Goal: Information Seeking & Learning: Compare options

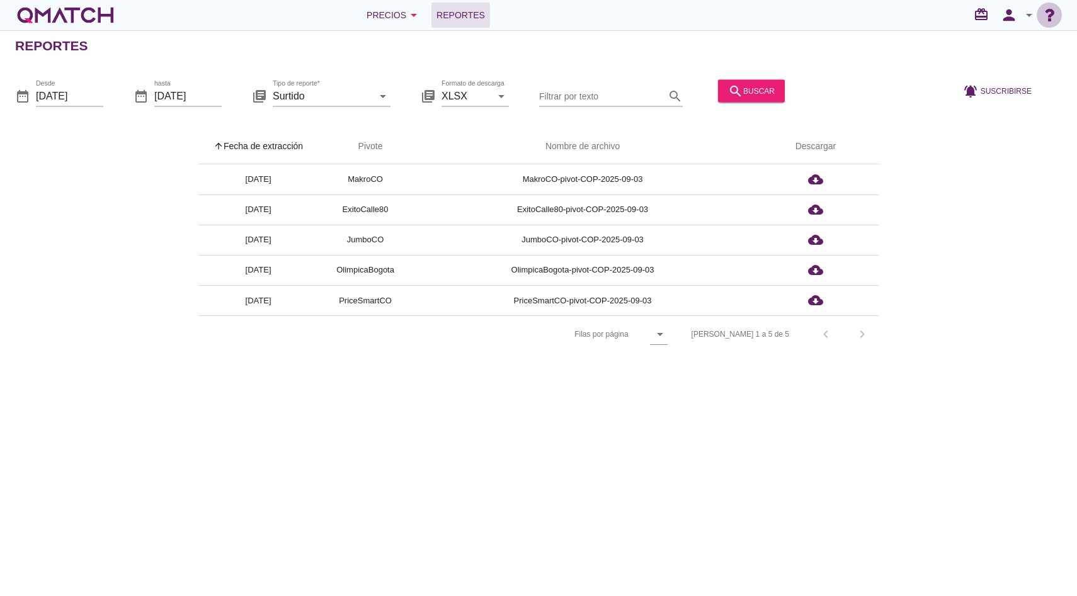
click at [1036, 17] on div "redeem person arrow_drop_down" at bounding box center [1016, 15] width 91 height 25
click at [1019, 17] on icon "person" at bounding box center [1008, 15] width 25 height 18
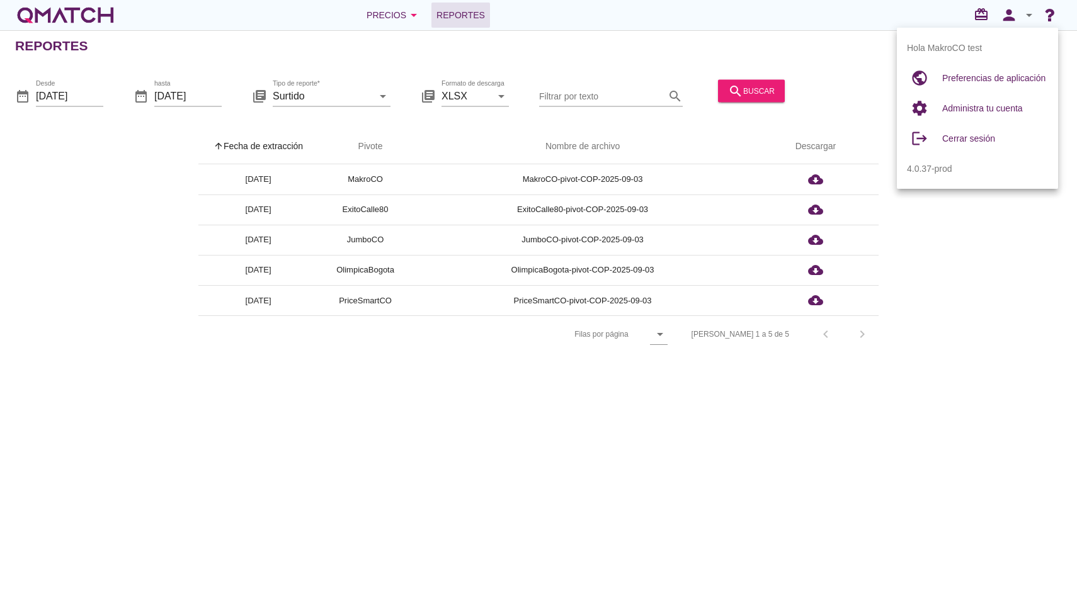
click at [57, 15] on div "white-qmatch-logo" at bounding box center [65, 15] width 101 height 25
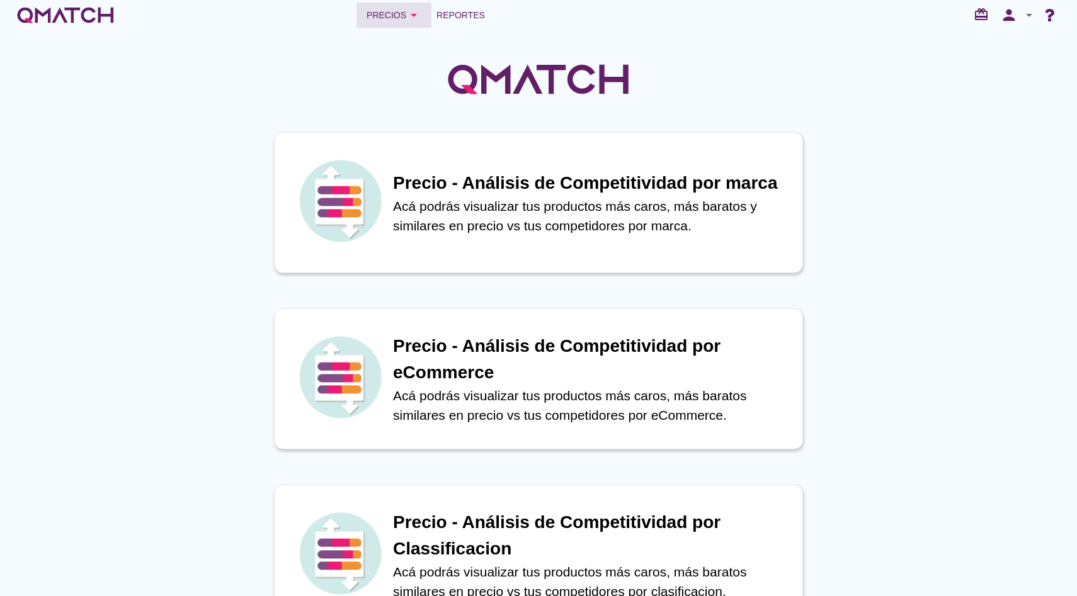
click at [400, 5] on button "Precios arrow_drop_down" at bounding box center [393, 15] width 75 height 25
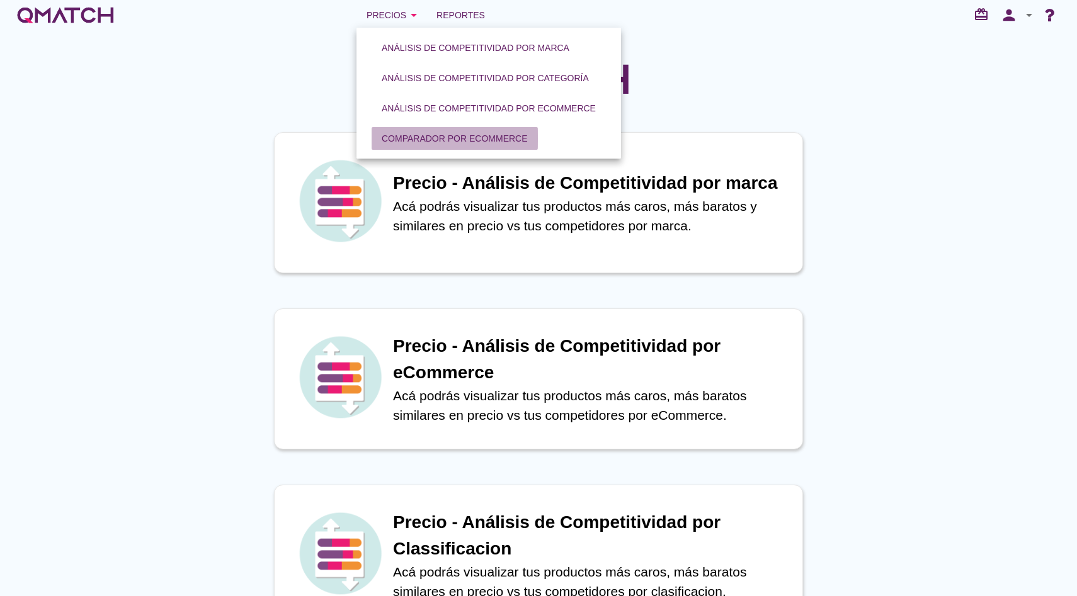
click at [401, 134] on div "Comparador por eCommerce" at bounding box center [455, 138] width 146 height 13
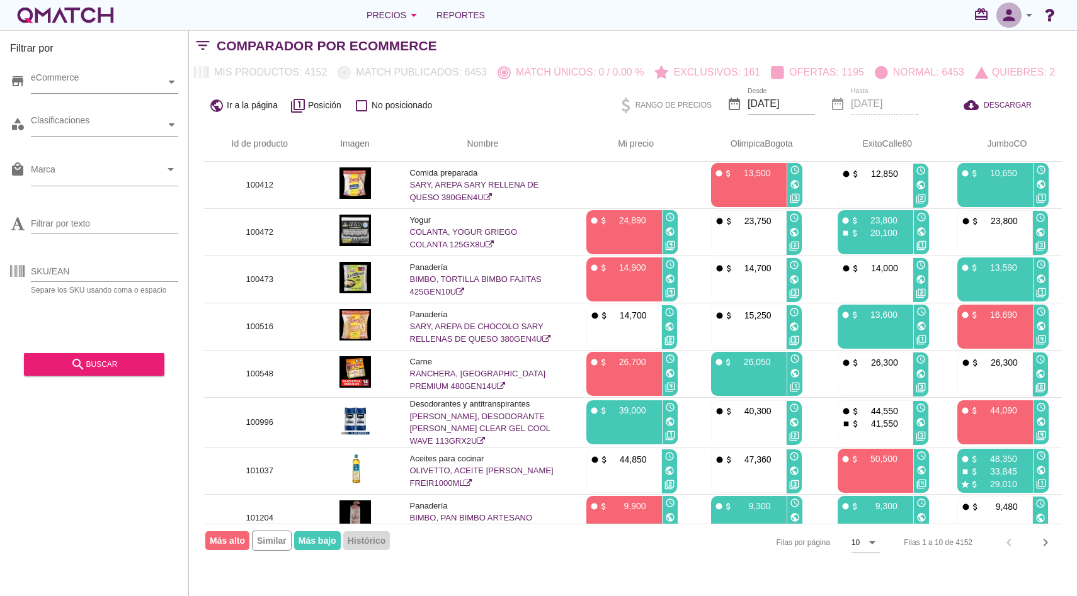
click at [1018, 13] on icon "person" at bounding box center [1008, 15] width 25 height 18
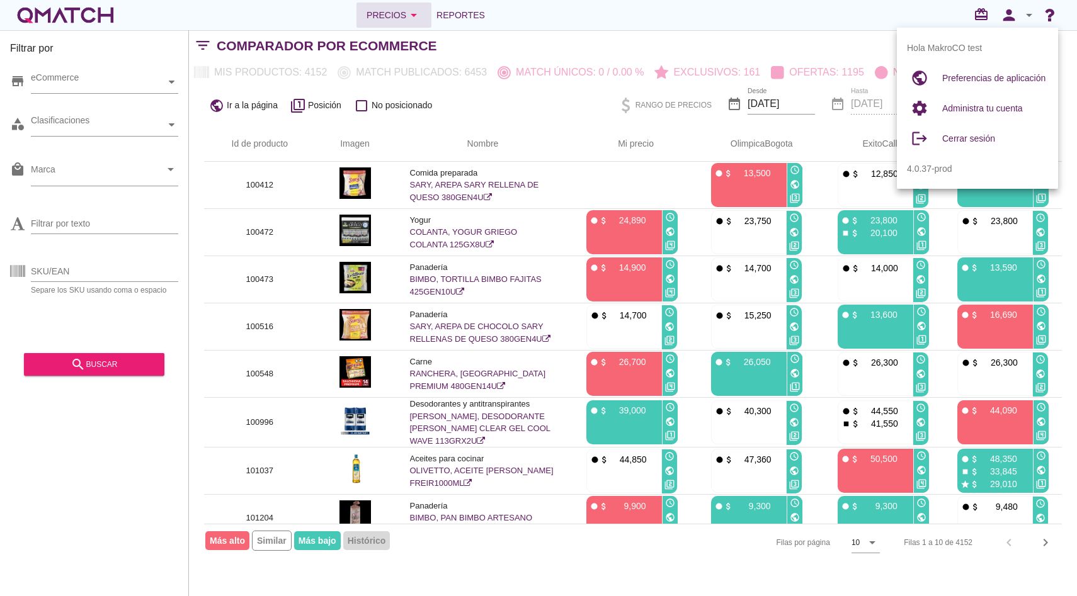
click at [393, 23] on button "Precios arrow_drop_down" at bounding box center [393, 15] width 75 height 25
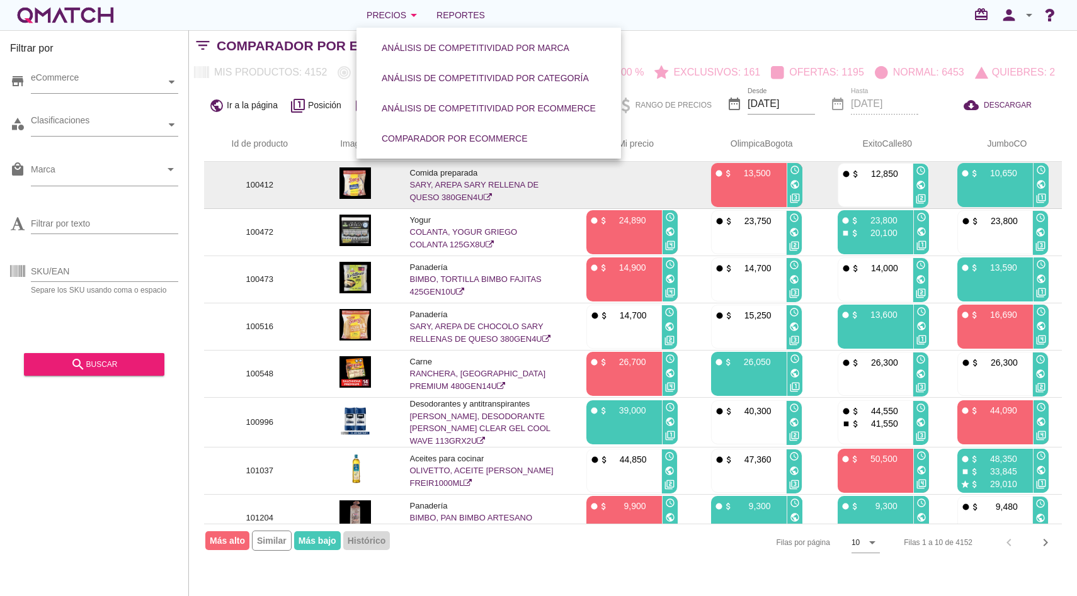
click at [444, 186] on link "SARY, AREPA SARY RELLENA DE QUESO 380GEN4U" at bounding box center [474, 191] width 129 height 22
